Goal: Task Accomplishment & Management: Use online tool/utility

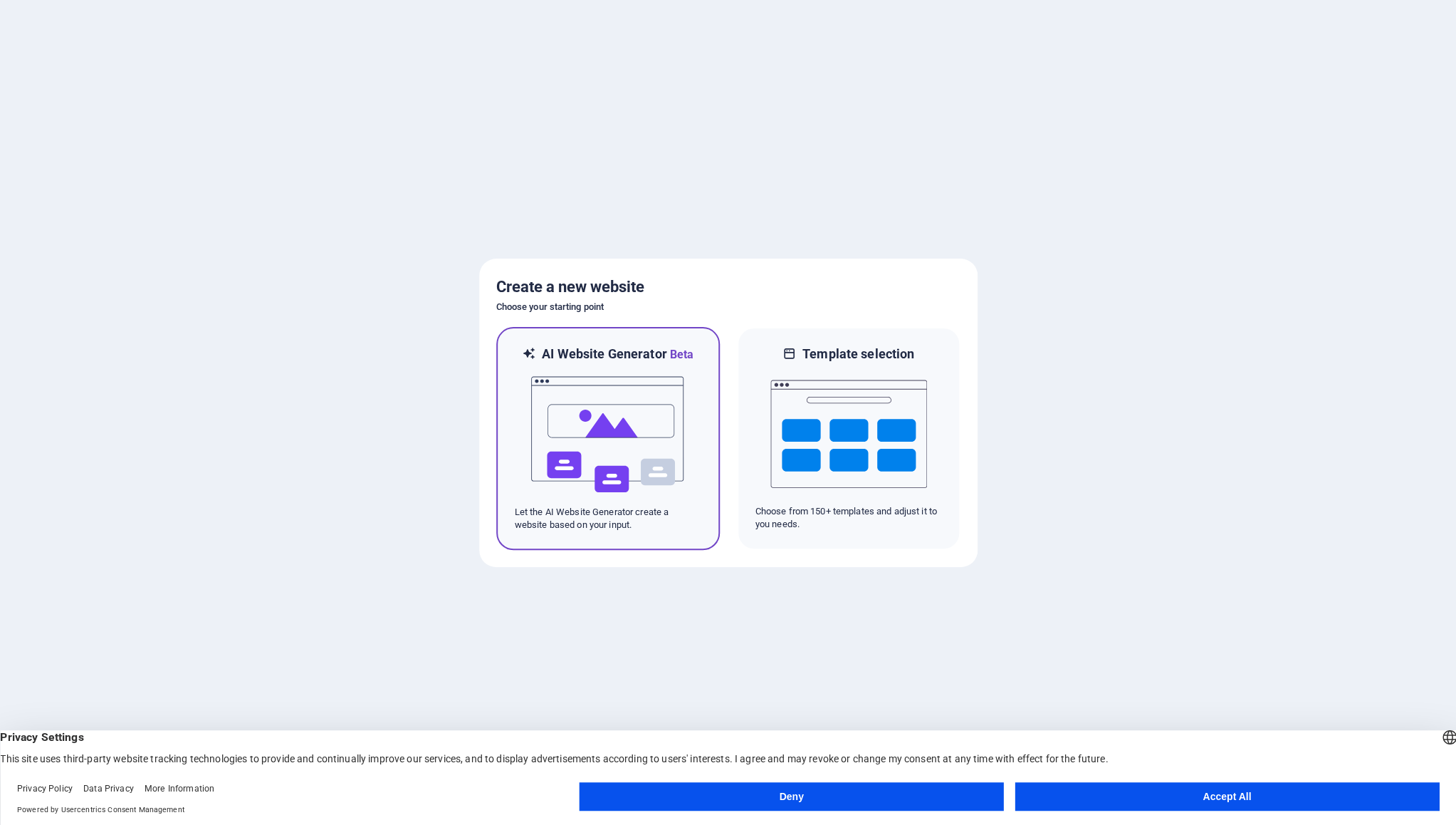
drag, startPoint x: 622, startPoint y: 460, endPoint x: 666, endPoint y: 473, distance: 45.9
click at [622, 460] on img at bounding box center [608, 435] width 157 height 143
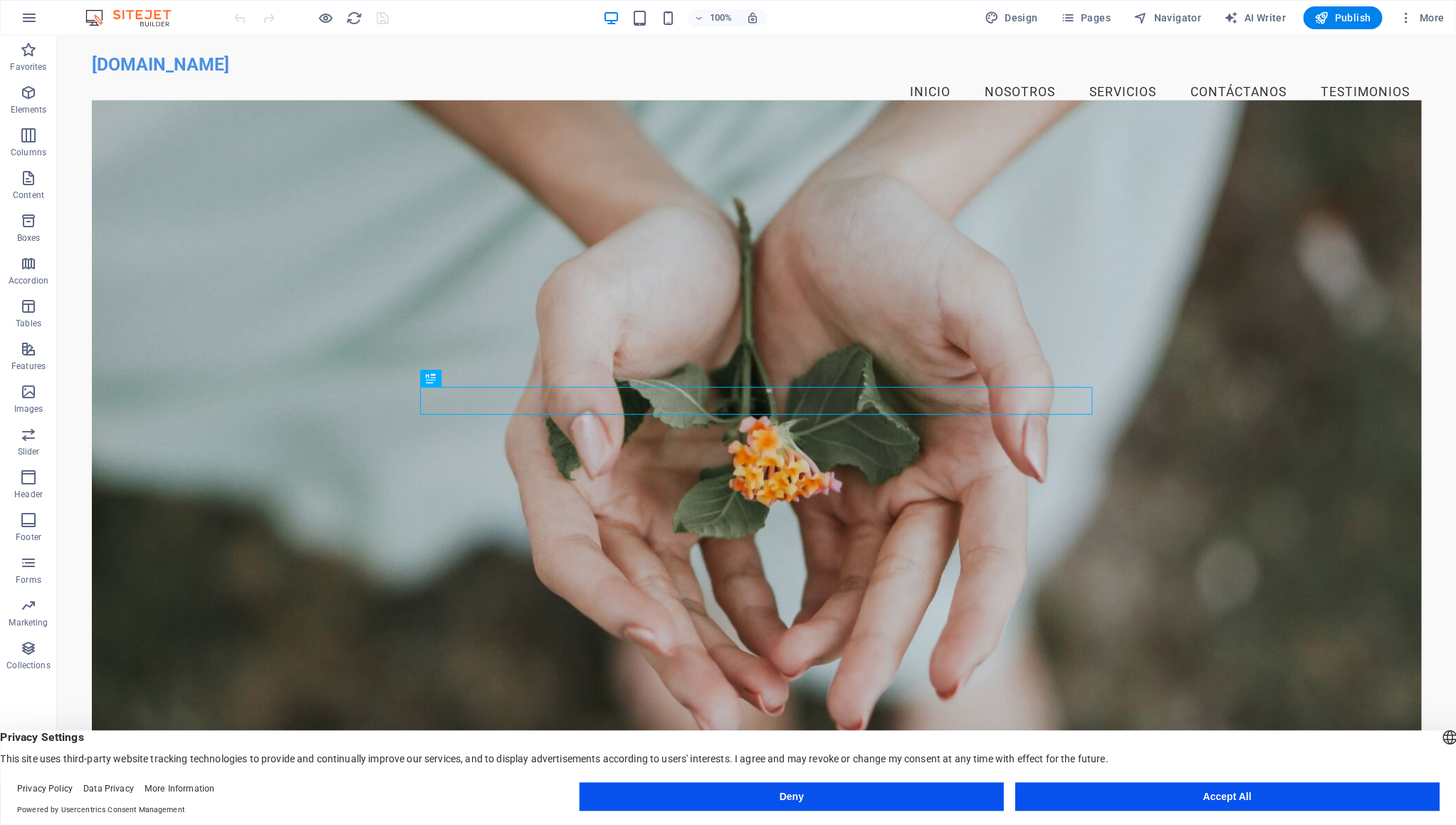
click at [1209, 796] on button "Accept All" at bounding box center [1227, 796] width 424 height 29
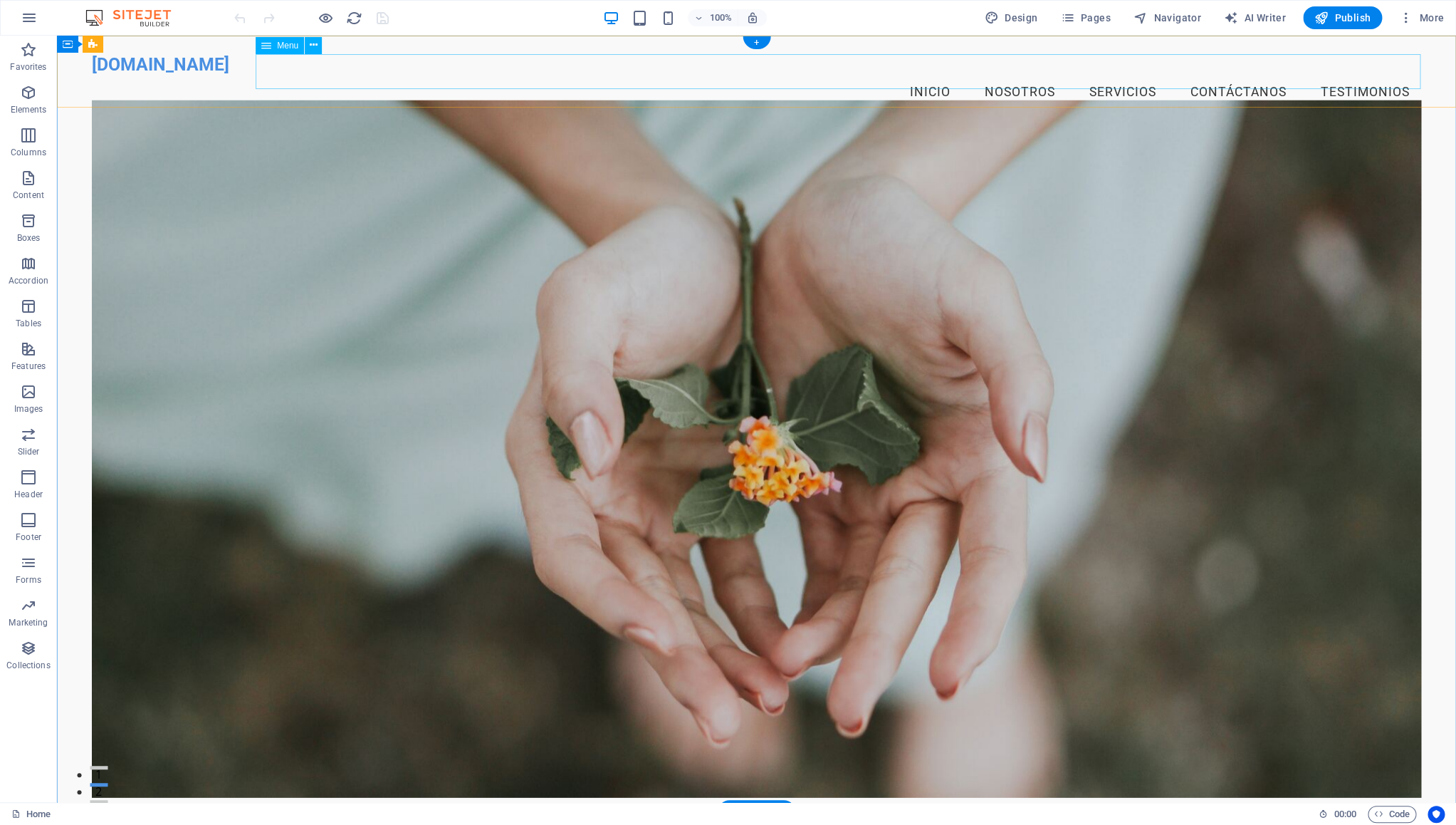
click at [903, 79] on nav "Inicio Nosotros Servicios Contáctanos Testimonios" at bounding box center [756, 93] width 1330 height 36
click at [155, 48] on icon at bounding box center [155, 45] width 8 height 15
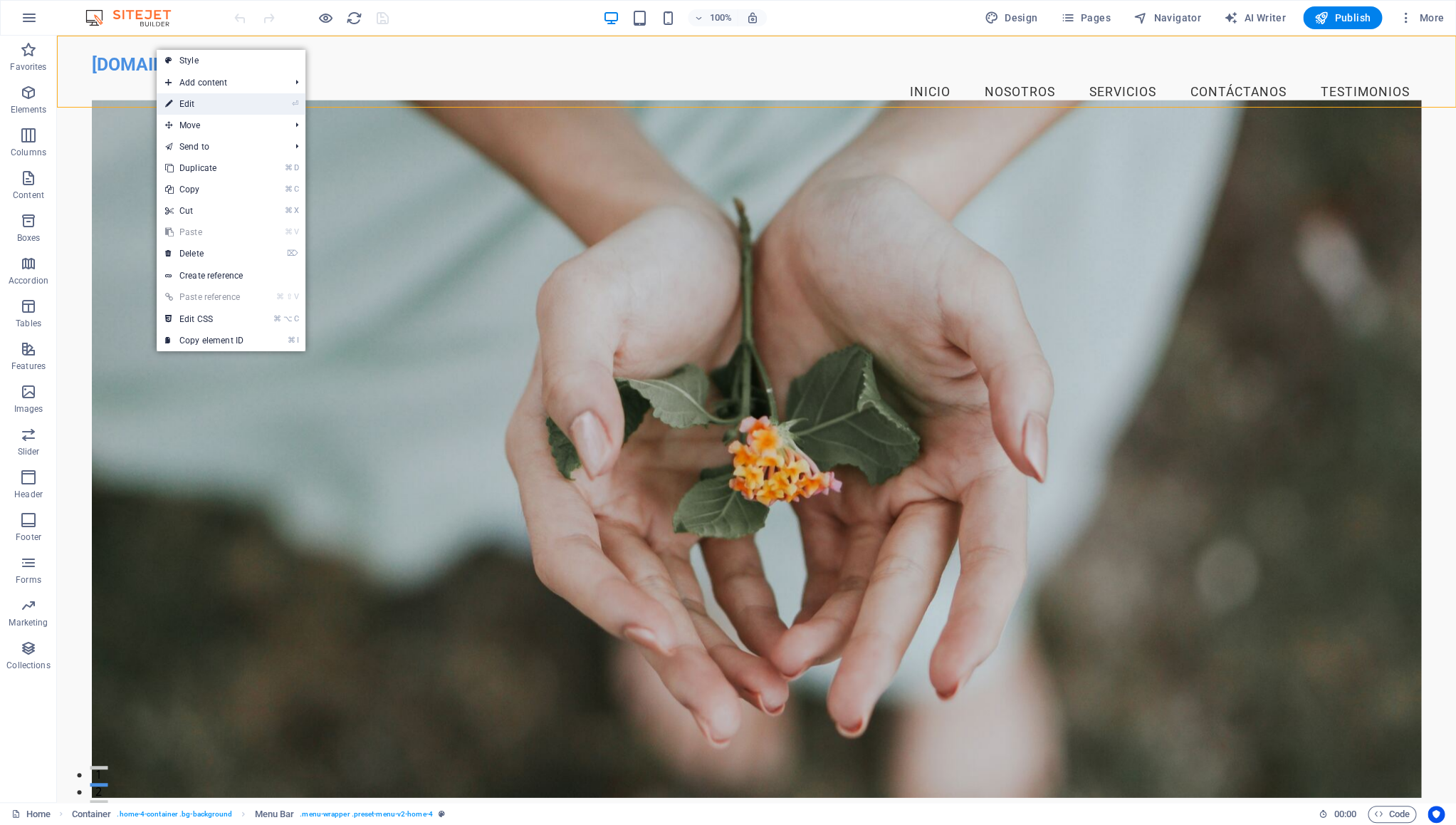
click at [180, 98] on link "⏎ Edit" at bounding box center [204, 104] width 95 height 21
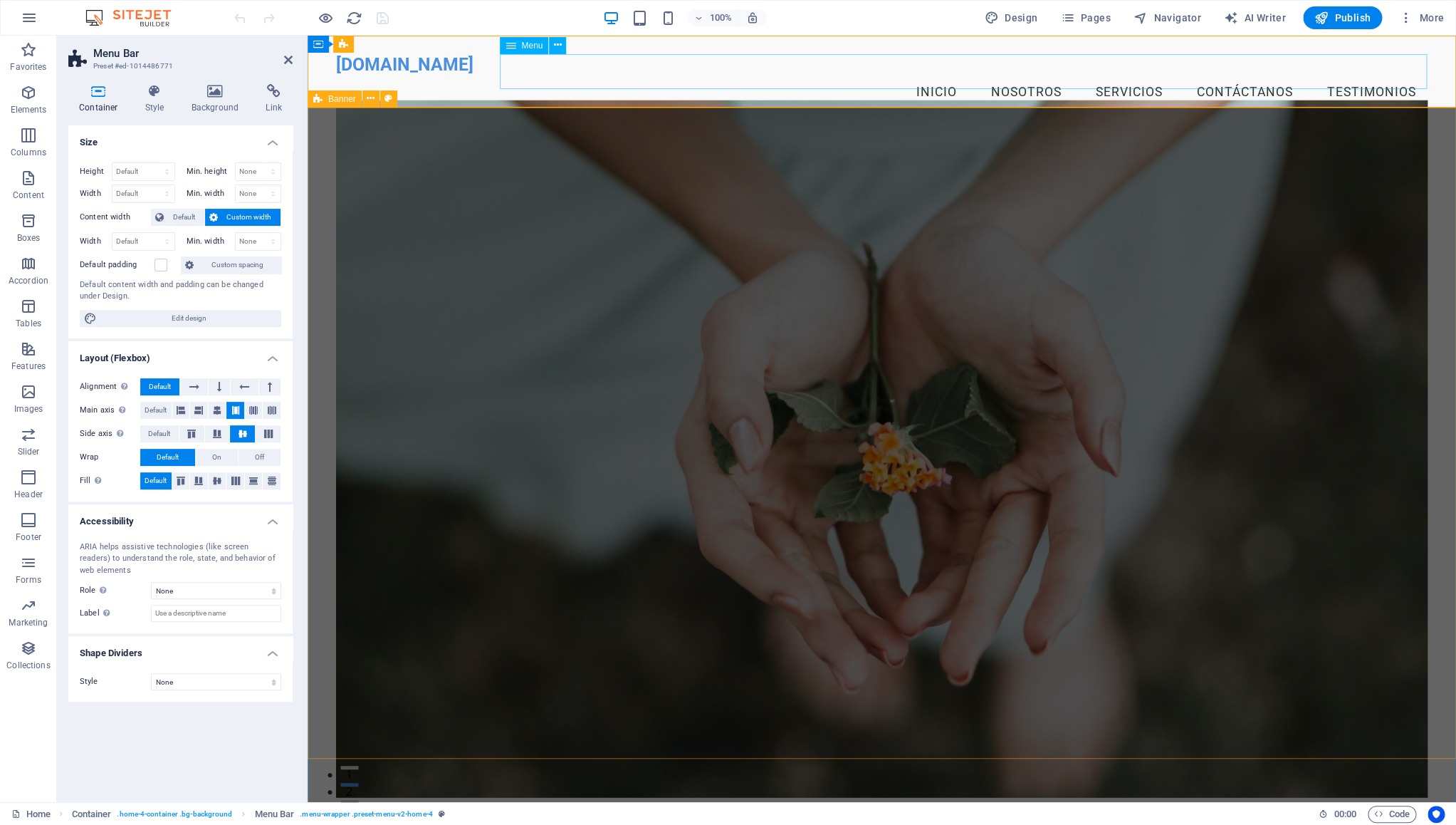
click at [936, 77] on nav "Inicio Nosotros Servicios Contáctanos Testimonios" at bounding box center [882, 93] width 1091 height 36
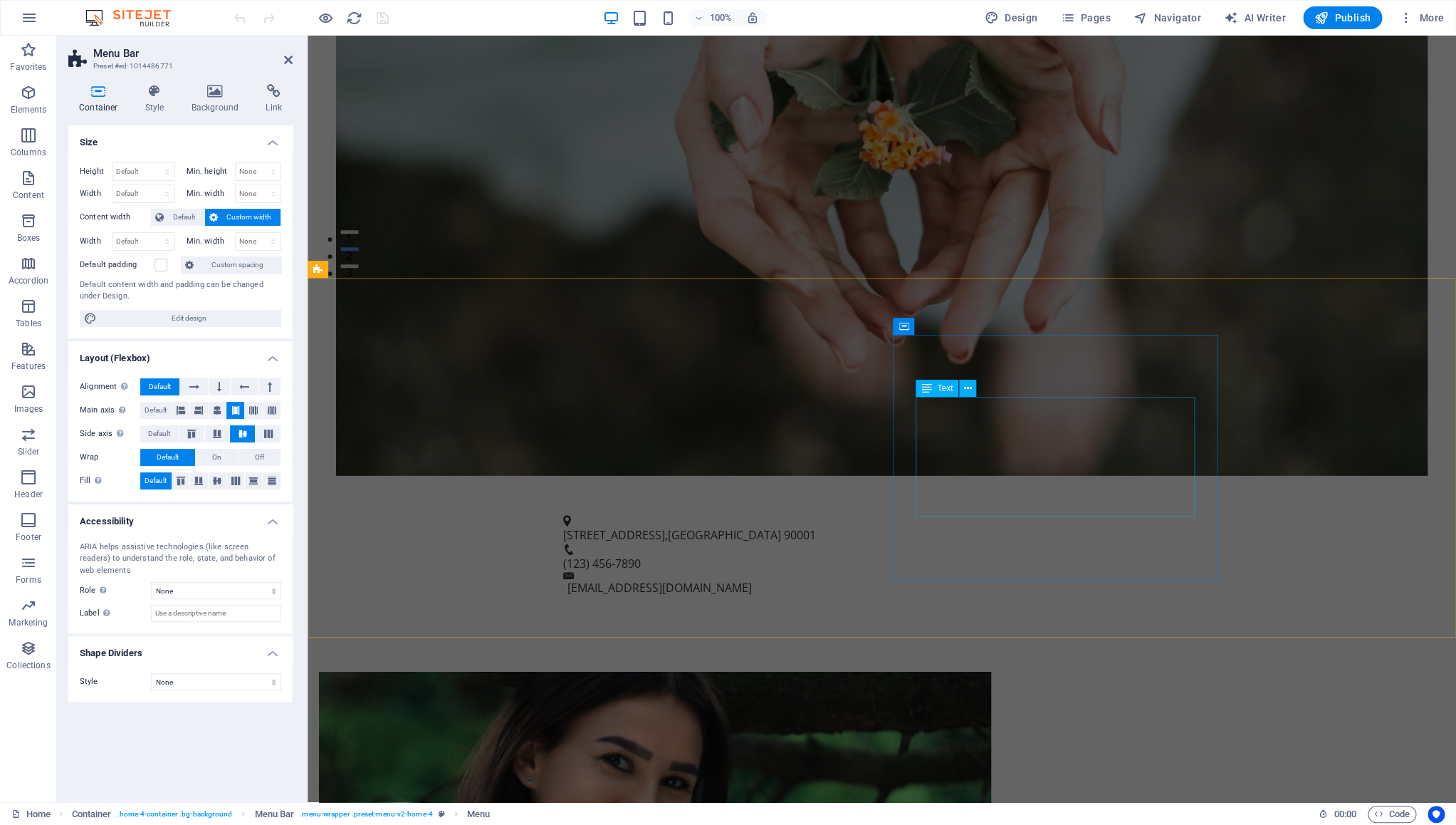
scroll to position [537, 0]
drag, startPoint x: 1259, startPoint y: 466, endPoint x: 1248, endPoint y: 466, distance: 11.0
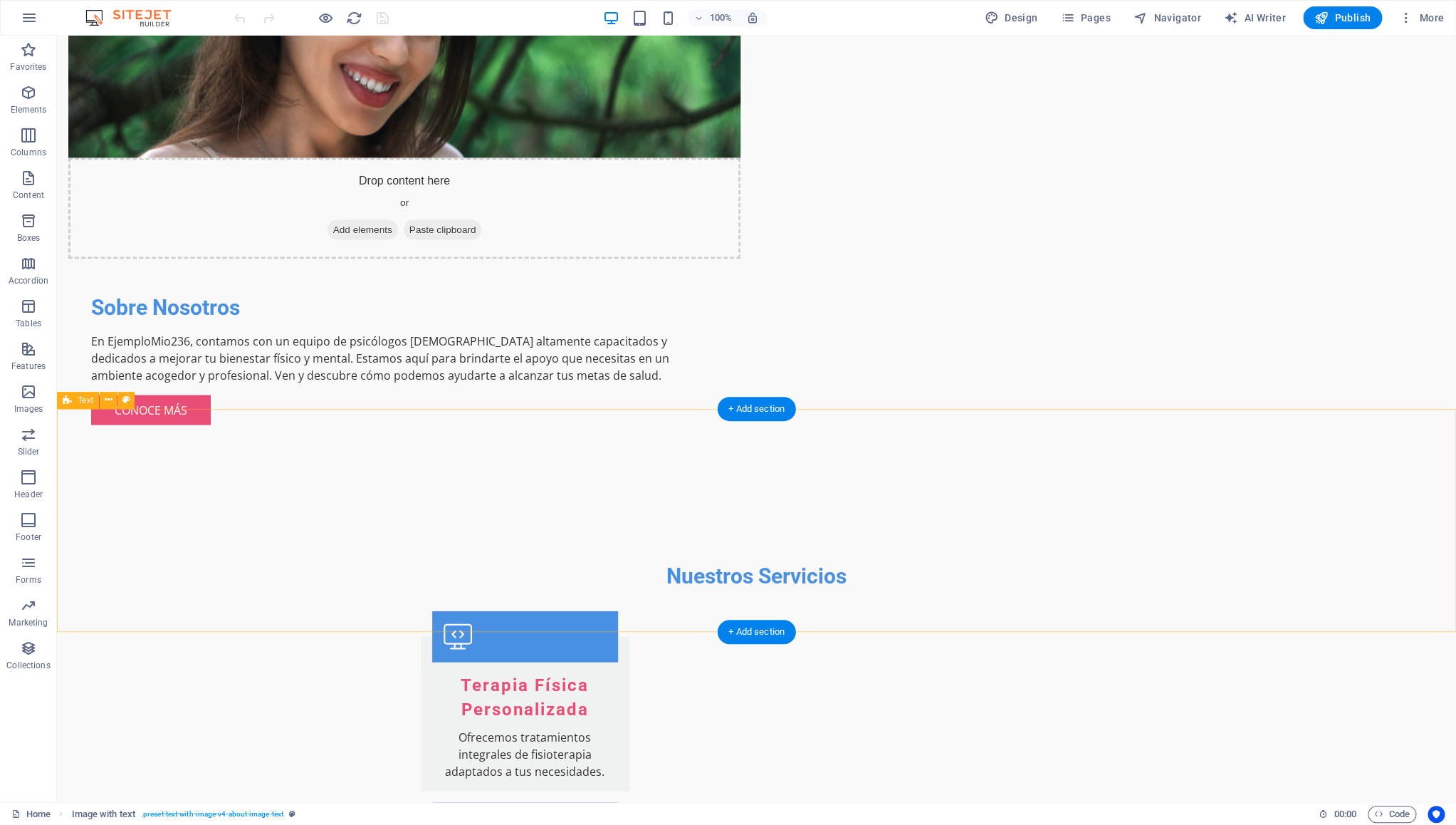
scroll to position [1296, 0]
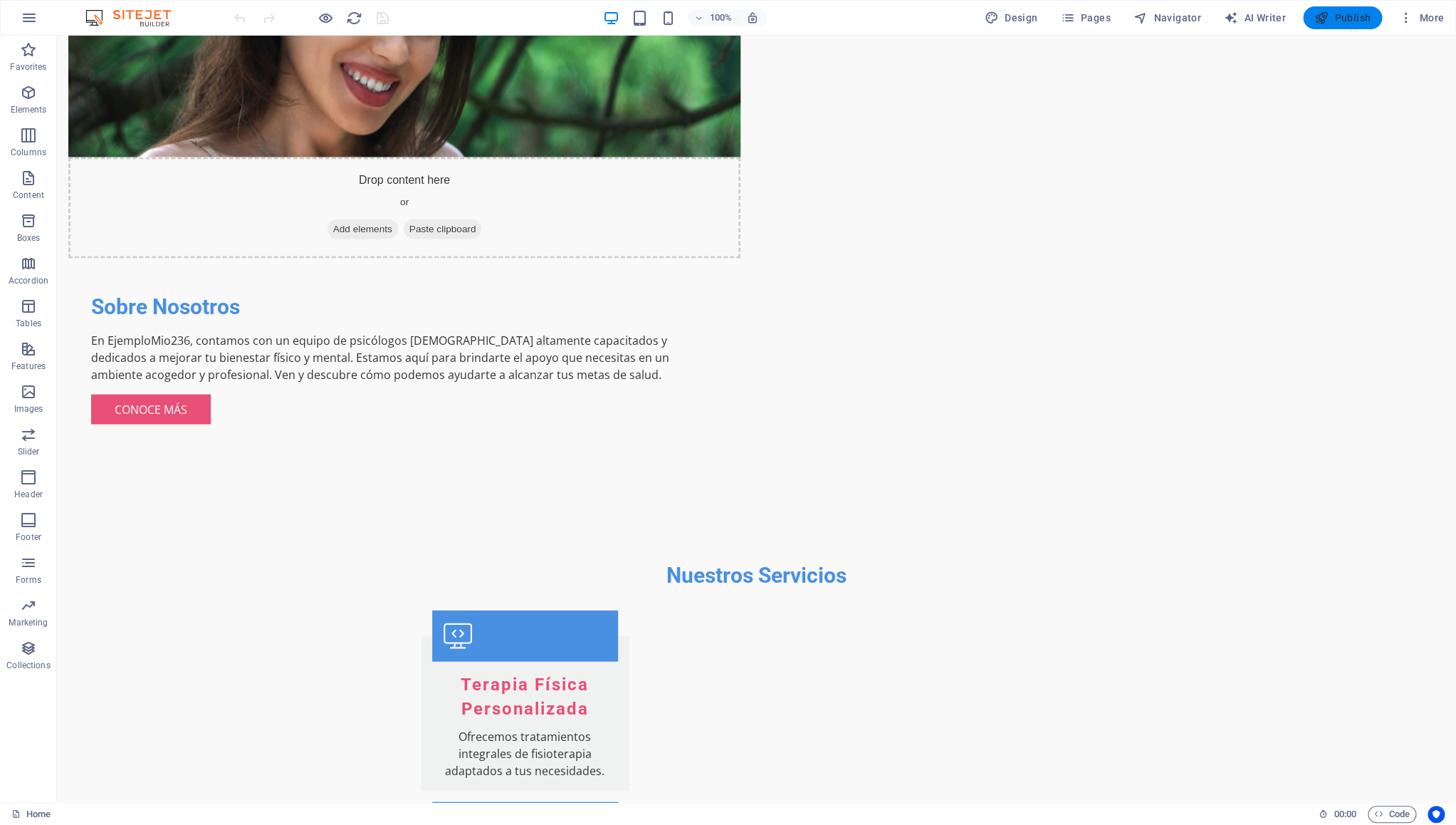
click at [1331, 20] on span "Publish" at bounding box center [1342, 18] width 56 height 14
